Goal: Transaction & Acquisition: Obtain resource

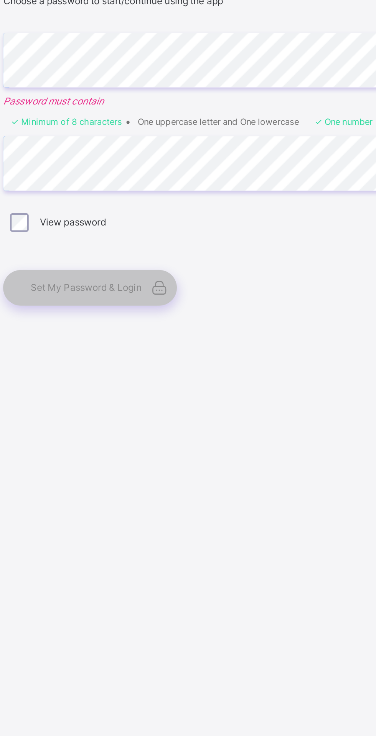
click at [245, 393] on div "Set Your Password Choose a password to start/continue using the app Enter Passw…" at bounding box center [251, 375] width 200 height 170
click at [238, 372] on li "One uppercase letter and One lowercase" at bounding box center [257, 369] width 80 height 5
click at [180, 460] on div "Set My Password & Login" at bounding box center [194, 452] width 86 height 18
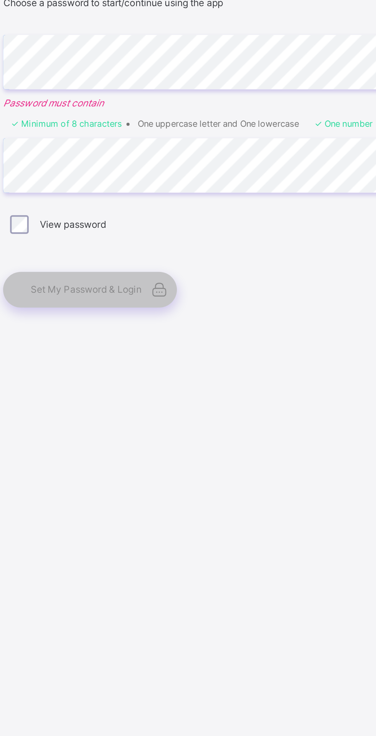
click at [185, 460] on div "Set My Password & Login" at bounding box center [194, 452] width 86 height 18
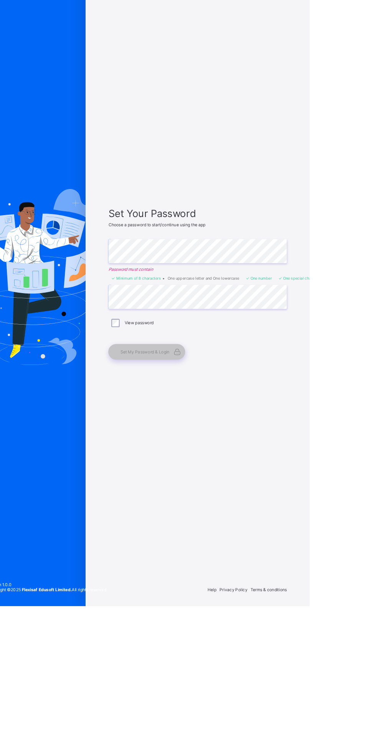
click at [183, 454] on span "Set My Password & Login" at bounding box center [191, 452] width 55 height 6
click at [176, 460] on div "Set My Password & Login" at bounding box center [194, 452] width 86 height 18
click at [170, 460] on div "Set My Password & Login" at bounding box center [194, 452] width 86 height 18
click at [170, 454] on span "Set My Password & Login" at bounding box center [191, 452] width 55 height 6
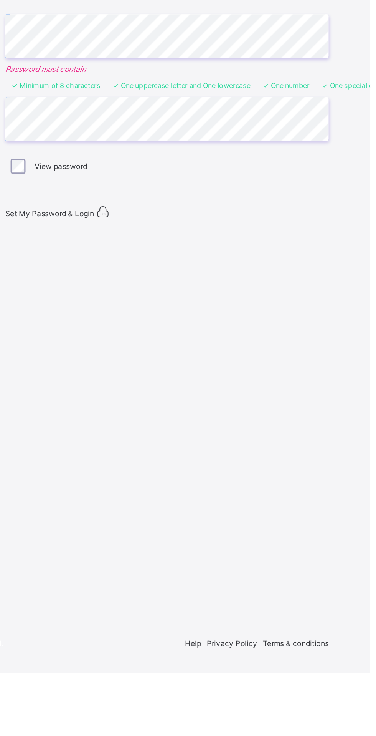
click at [194, 455] on span "Set My Password & Login" at bounding box center [178, 453] width 55 height 6
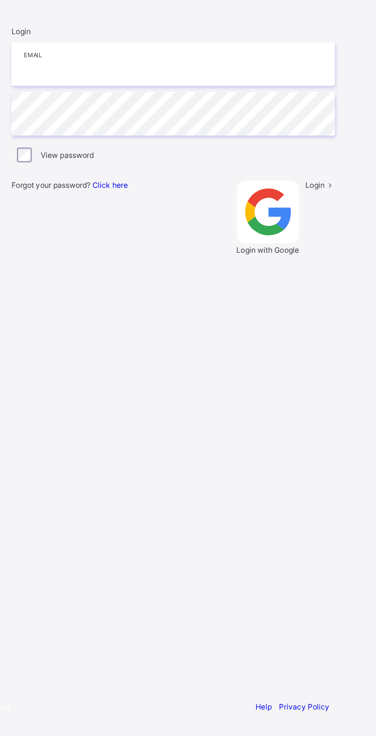
click at [182, 335] on input "email" at bounding box center [251, 321] width 200 height 27
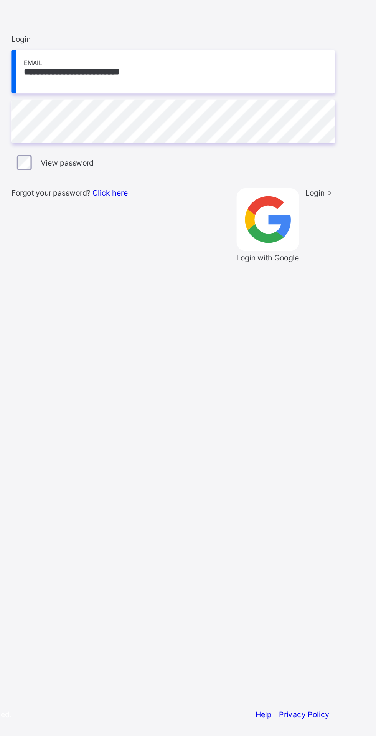
scroll to position [5, 0]
type input "**********"
click at [333, 399] on span "Login" at bounding box center [339, 396] width 12 height 6
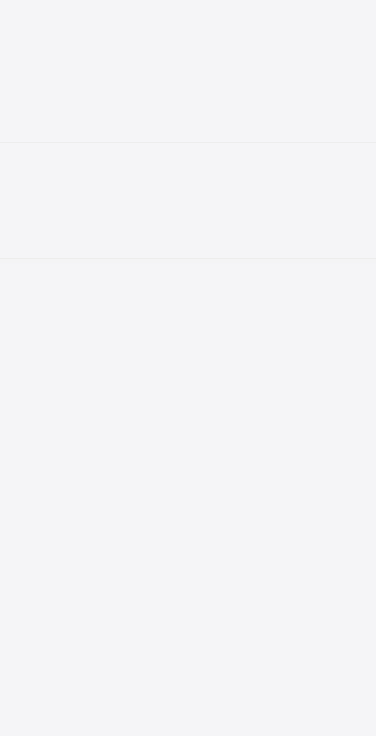
click at [274, 349] on div "**********" at bounding box center [188, 569] width 376 height 736
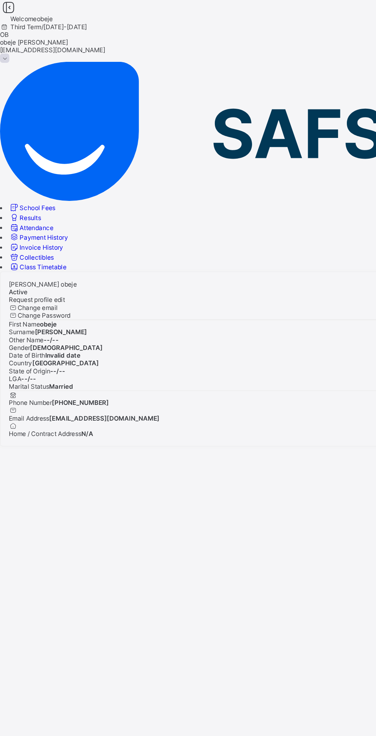
click at [15, 157] on icon at bounding box center [11, 160] width 8 height 7
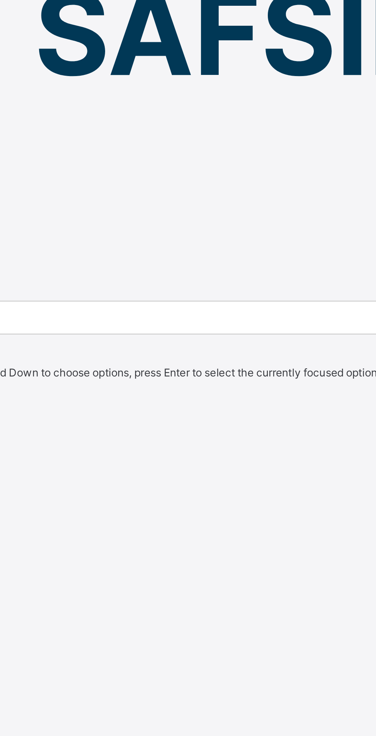
click at [204, 279] on div "Third Term" at bounding box center [188, 282] width 376 height 6
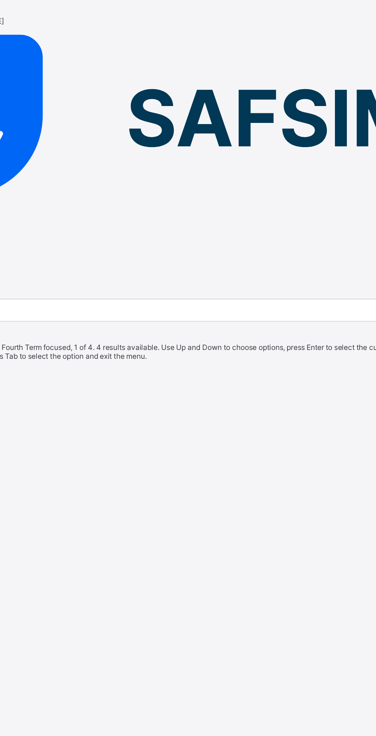
click at [167, 209] on div at bounding box center [188, 209] width 376 height 0
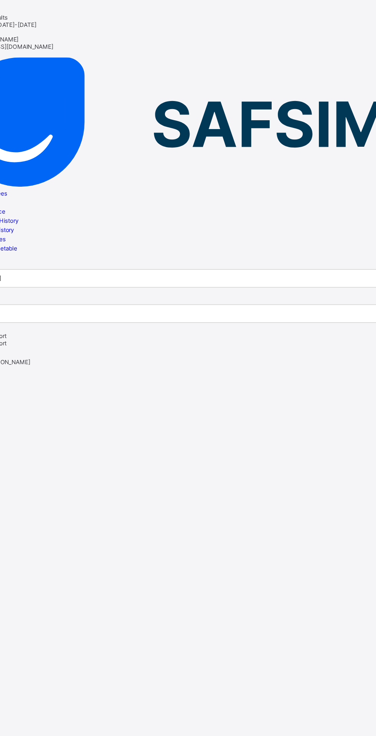
click at [41, 14] on span "Student Results" at bounding box center [25, 14] width 34 height 6
click at [41, 11] on span "Student Results" at bounding box center [25, 14] width 34 height 6
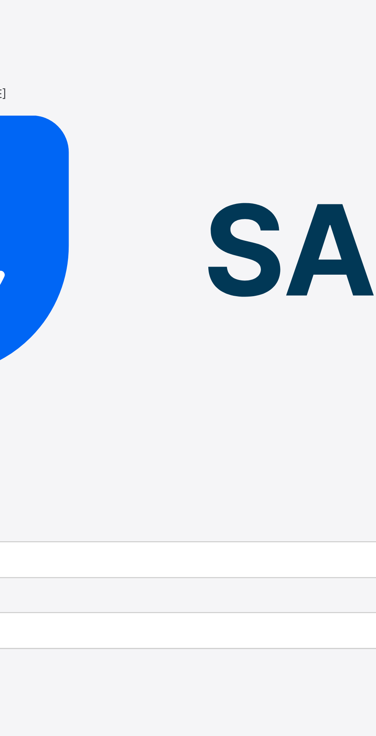
click at [118, 11] on div at bounding box center [188, 5] width 376 height 11
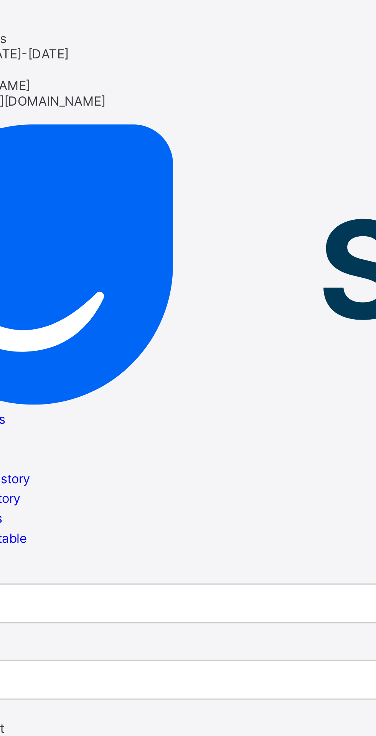
click at [114, 18] on div "Third Term / 2024-2025" at bounding box center [188, 20] width 376 height 6
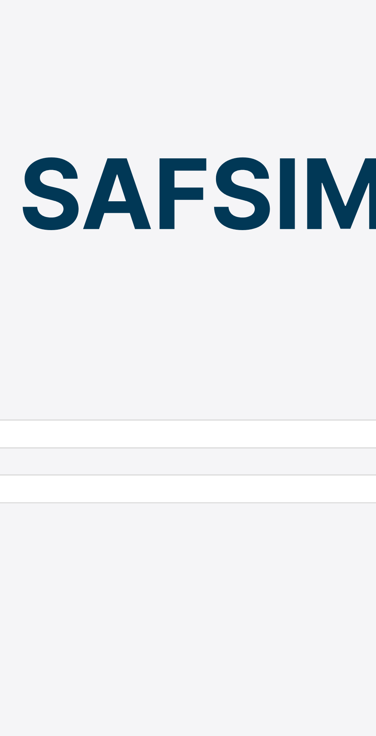
click at [285, 23] on div "OB obeje Benson obejepatience644@gmail.com" at bounding box center [188, 34] width 376 height 23
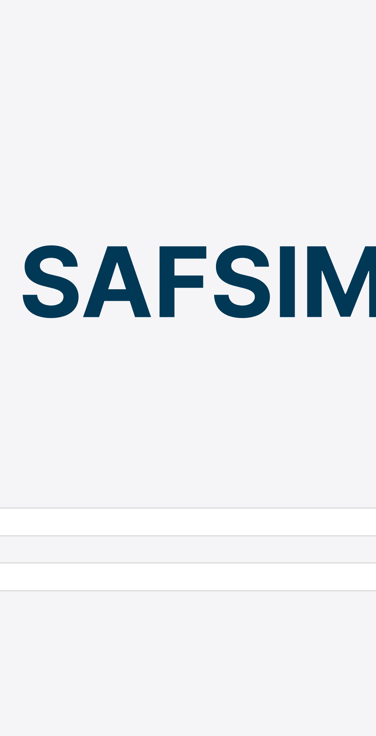
click at [289, 23] on div "OB obeje Benson obejepatience644@gmail.com" at bounding box center [188, 34] width 376 height 23
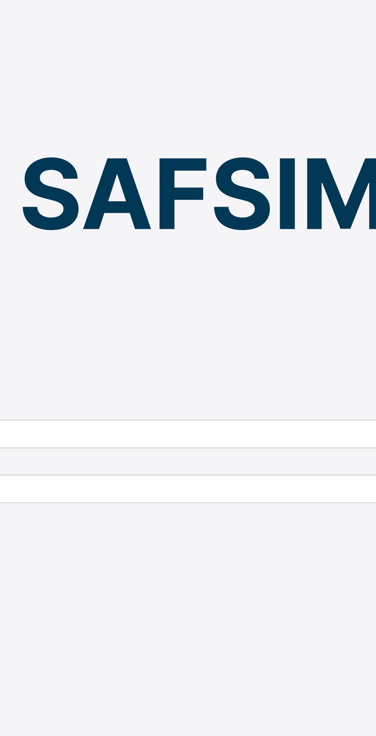
click at [7, 40] on span at bounding box center [3, 43] width 7 height 7
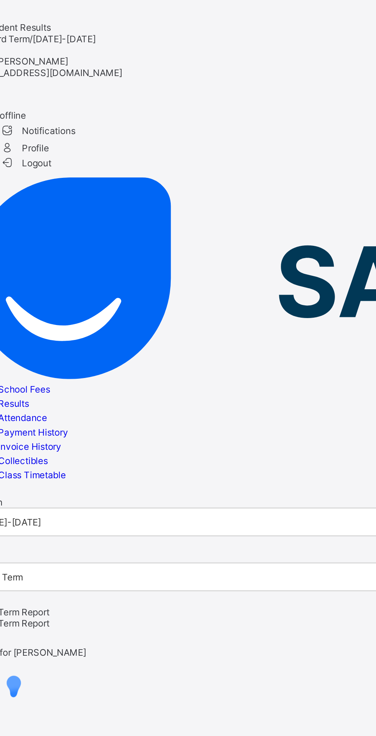
click at [60, 330] on span "Report for BENSON" at bounding box center [30, 333] width 60 height 6
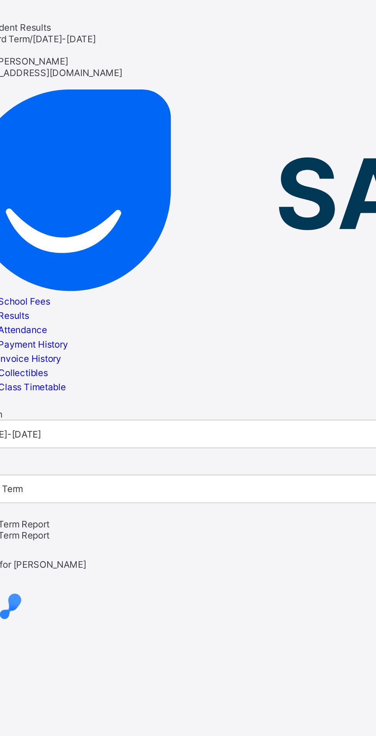
click at [41, 265] on span "End of Term Report" at bounding box center [20, 268] width 41 height 6
click at [33, 209] on div "Session 2024-2025 Term Third Term End of Term Report End of Term Report Report …" at bounding box center [188, 266] width 376 height 114
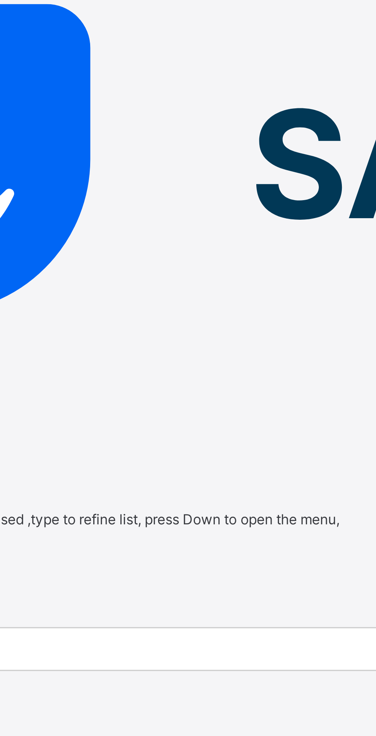
click at [131, 209] on div at bounding box center [188, 209] width 376 height 0
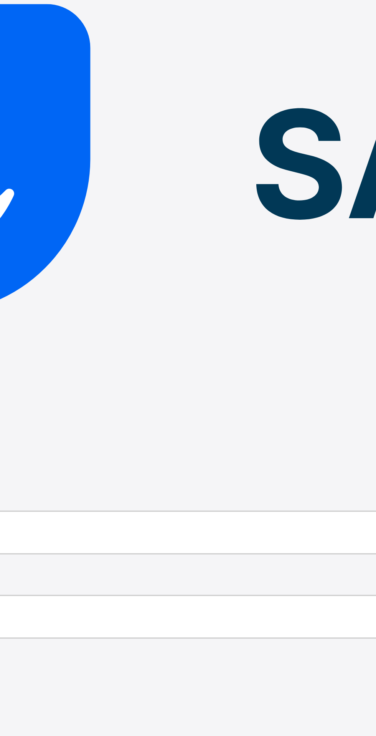
click at [137, 209] on div at bounding box center [188, 209] width 376 height 0
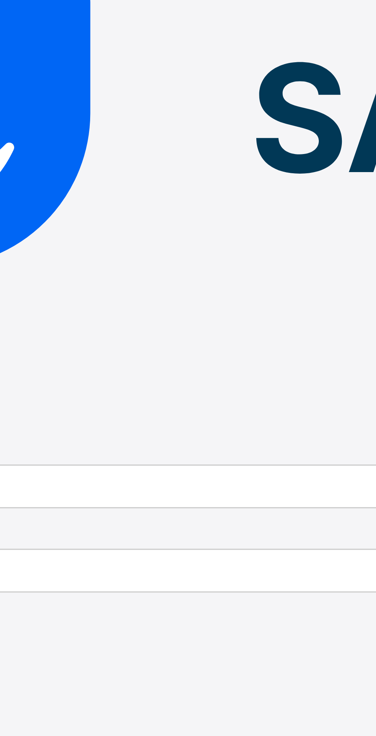
click at [60, 285] on span "Report for BENSON" at bounding box center [30, 288] width 60 height 6
click at [11, 276] on icon at bounding box center [5, 280] width 11 height 9
click at [119, 276] on div "Report for BENSON" at bounding box center [188, 283] width 376 height 15
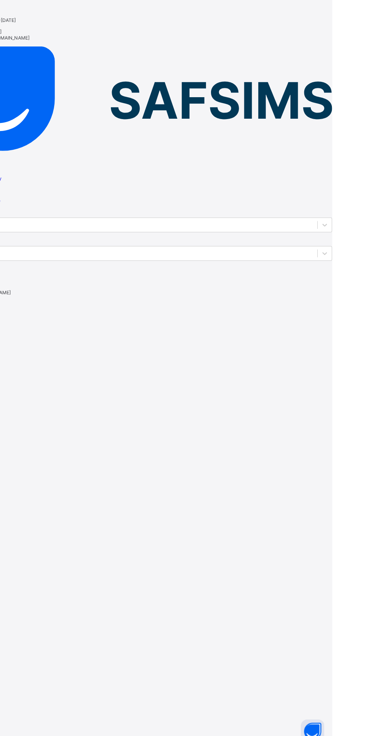
click at [31, 291] on icon at bounding box center [15, 306] width 31 height 31
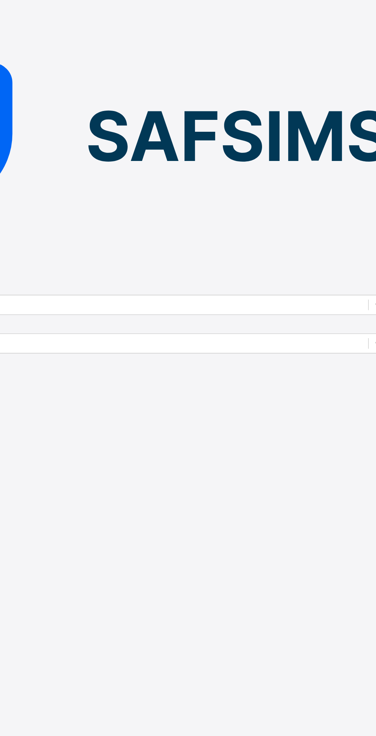
click at [41, 265] on span "End of Term Report" at bounding box center [20, 268] width 41 height 6
click at [130, 276] on div "Report for BENSON" at bounding box center [188, 299] width 376 height 47
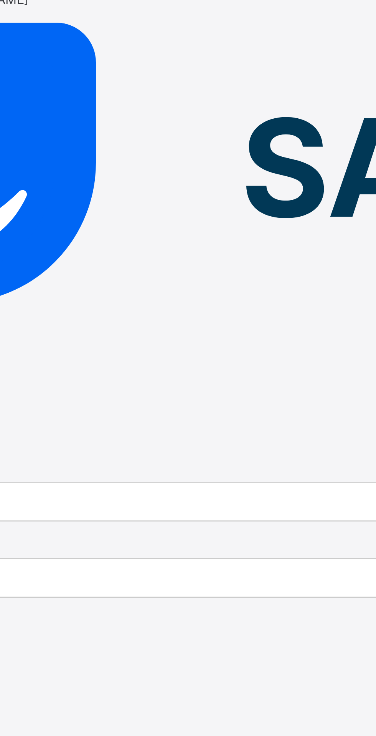
click at [110, 265] on div "End of Term Report" at bounding box center [188, 268] width 376 height 6
click at [127, 209] on div at bounding box center [188, 209] width 376 height 0
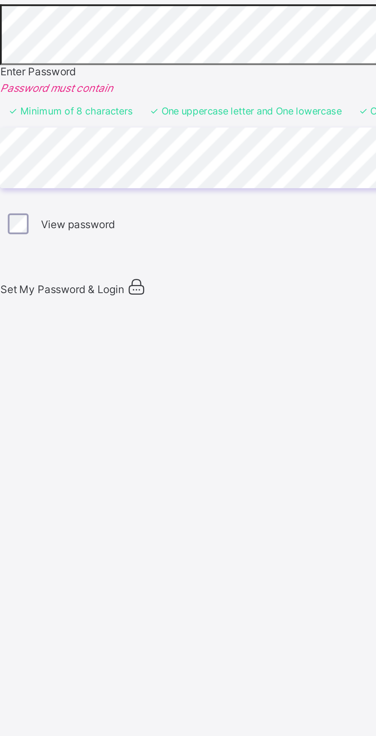
click at [214, 524] on div "Set Your Password Choose a password to start/continue using the app Enter Passw…" at bounding box center [250, 375] width 215 height 633
click at [170, 455] on span "Set My Password & Login" at bounding box center [178, 452] width 55 height 6
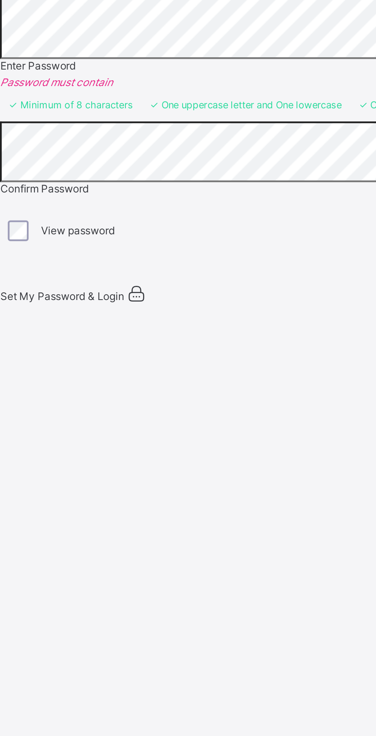
click at [177, 459] on div "Set My Password & Login" at bounding box center [247, 454] width 192 height 9
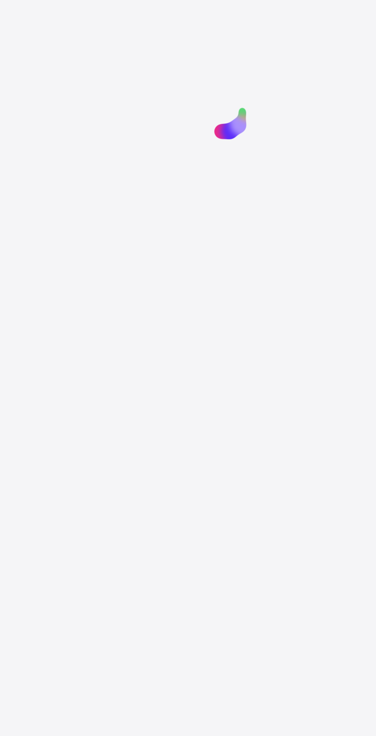
scroll to position [58, 0]
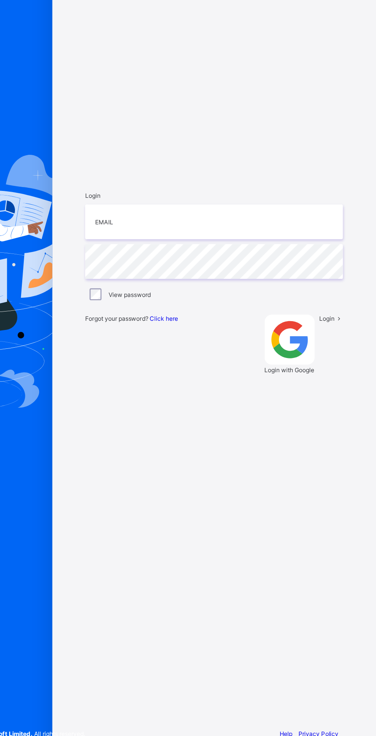
scroll to position [56, 0]
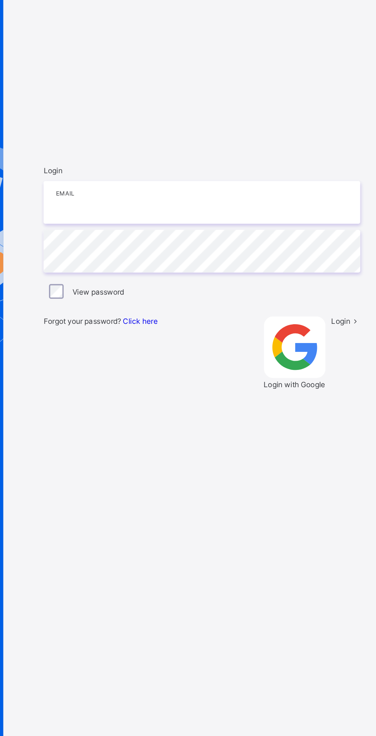
click at [170, 320] on input "email" at bounding box center [251, 321] width 200 height 27
type input "**********"
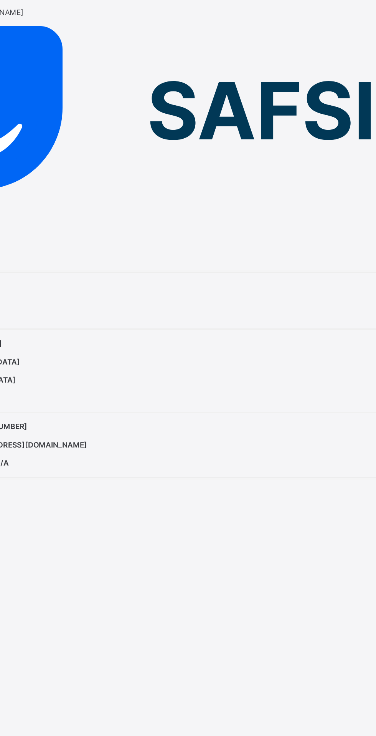
click at [20, 213] on span "Active" at bounding box center [14, 216] width 14 height 6
click at [107, 207] on div "Benson obeje Active" at bounding box center [188, 213] width 363 height 12
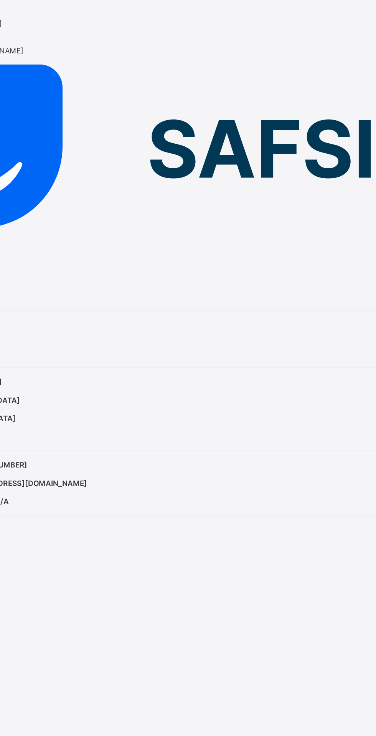
click at [20, 213] on span "Active" at bounding box center [14, 216] width 14 height 6
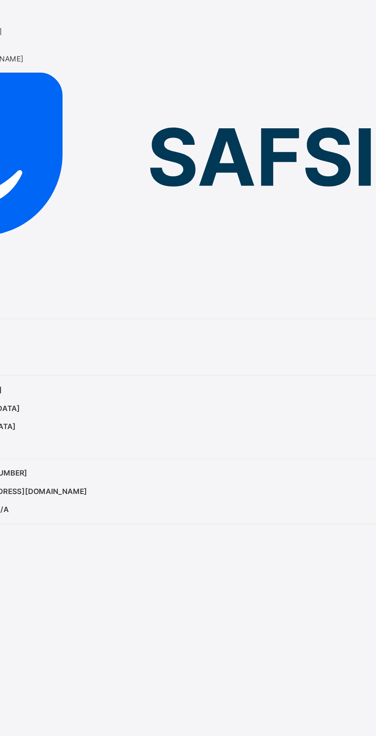
click at [20, 213] on span "Active" at bounding box center [14, 216] width 14 height 6
click at [159, 207] on div "Benson obeje Active" at bounding box center [188, 213] width 363 height 12
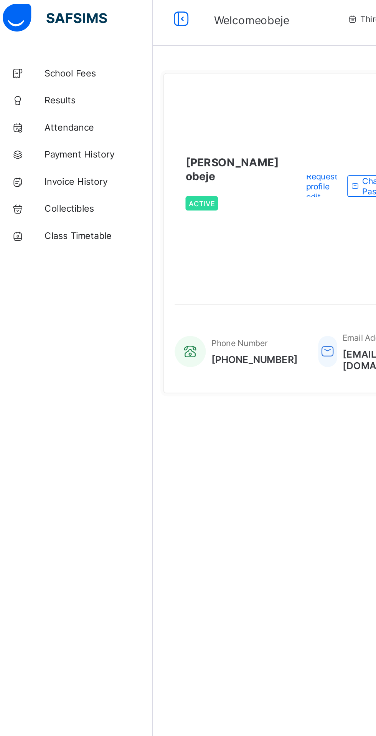
click at [30, 63] on icon at bounding box center [15, 62] width 31 height 6
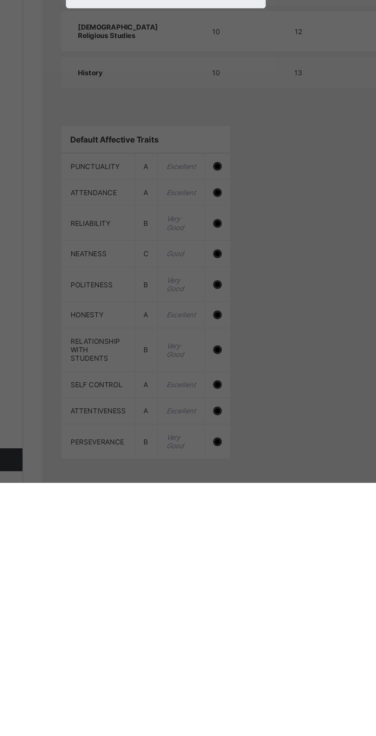
scroll to position [243, 0]
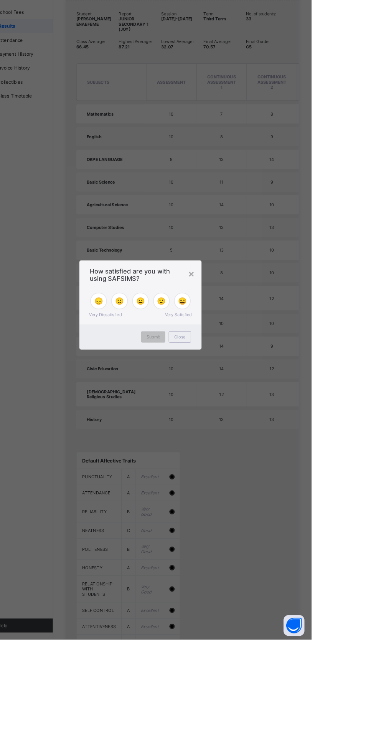
click at [248, 340] on div "×" at bounding box center [243, 333] width 7 height 13
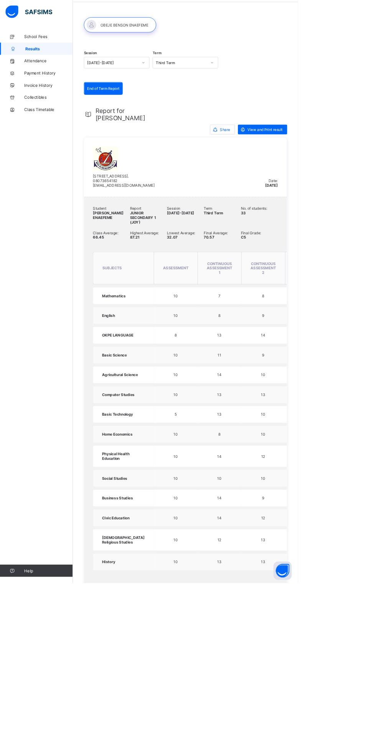
scroll to position [0, 0]
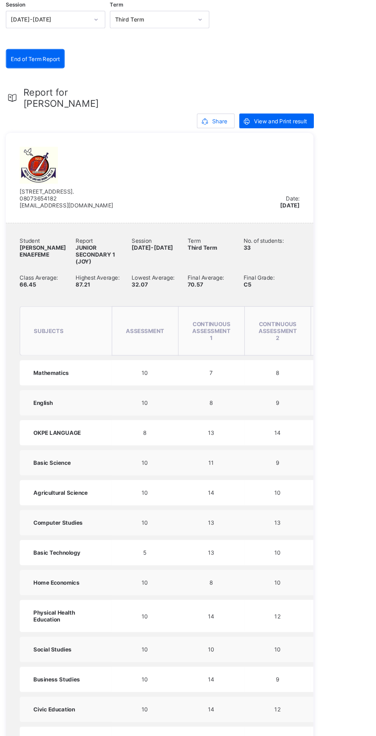
click at [347, 194] on span "View and Print result" at bounding box center [335, 192] width 44 height 6
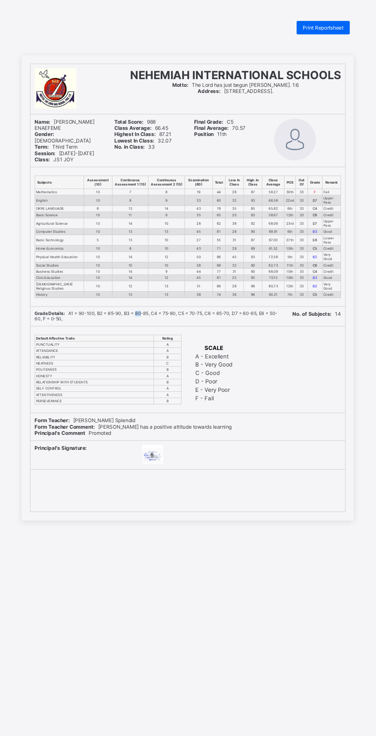
click at [321, 25] on span "Print Reportsheet" at bounding box center [312, 26] width 37 height 6
